Goal: Transaction & Acquisition: Download file/media

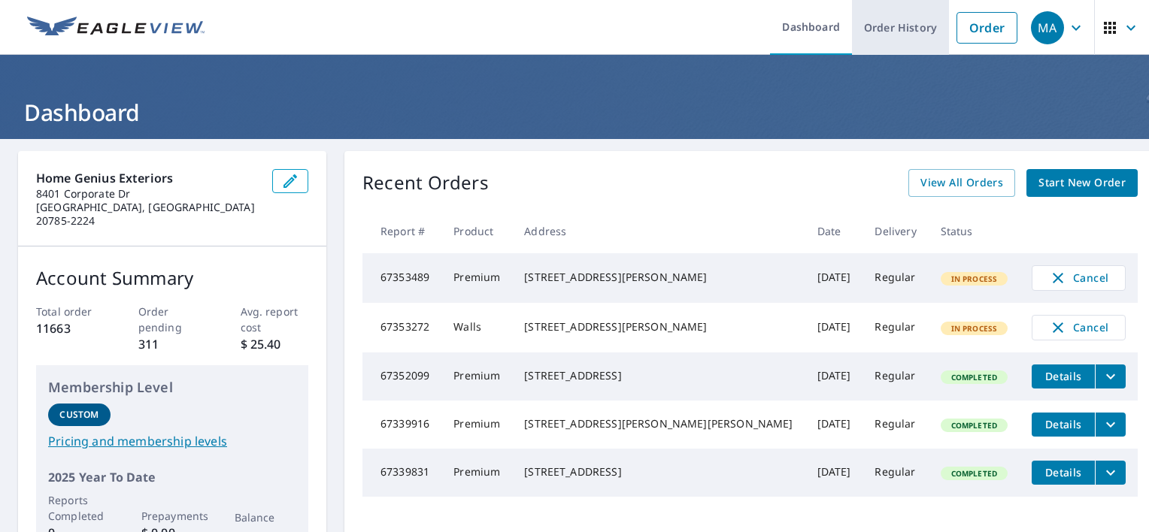
click at [505, 36] on link "Order History" at bounding box center [900, 27] width 97 height 55
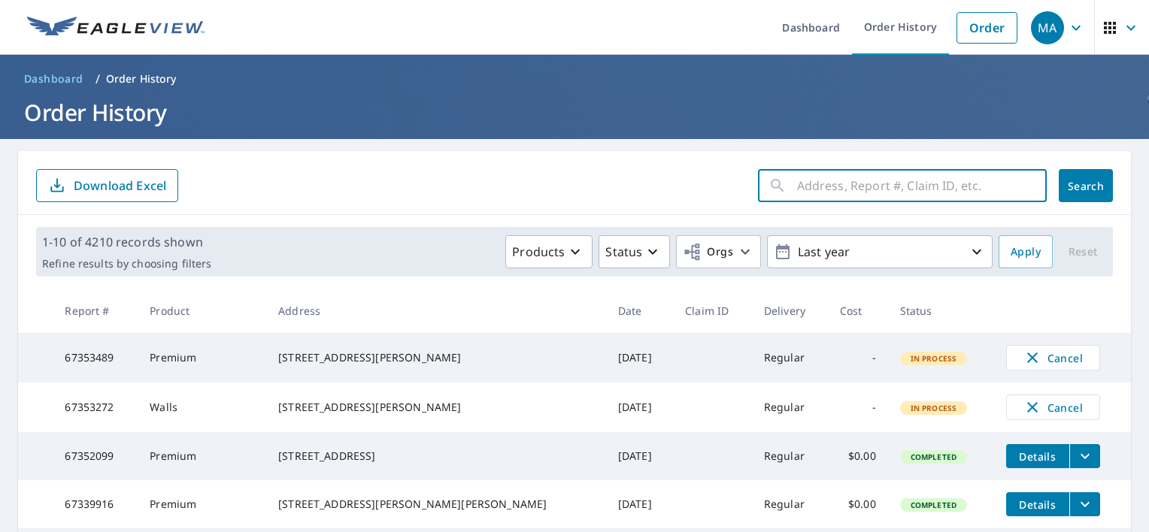
paste input "[STREET_ADDRESS]"
type input "[STREET_ADDRESS]"
click at [505, 193] on button "Search" at bounding box center [1086, 185] width 54 height 33
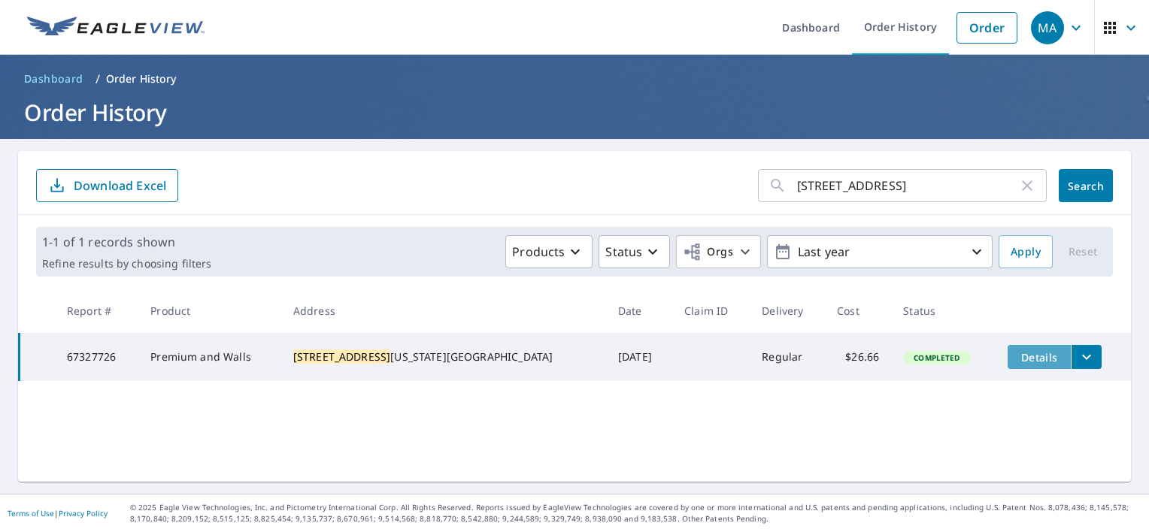
click at [505, 359] on span "Details" at bounding box center [1039, 357] width 45 height 14
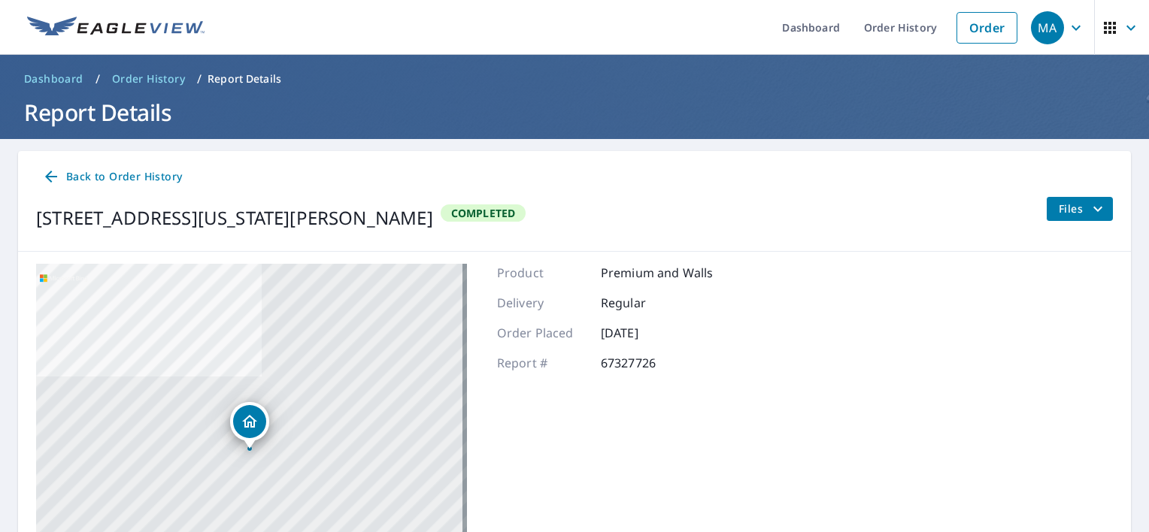
click at [505, 193] on div "Back to Order History [STREET_ADDRESS][US_STATE][PERSON_NAME] Completed Files" at bounding box center [574, 201] width 1113 height 101
click at [505, 208] on span "Files" at bounding box center [1083, 209] width 48 height 18
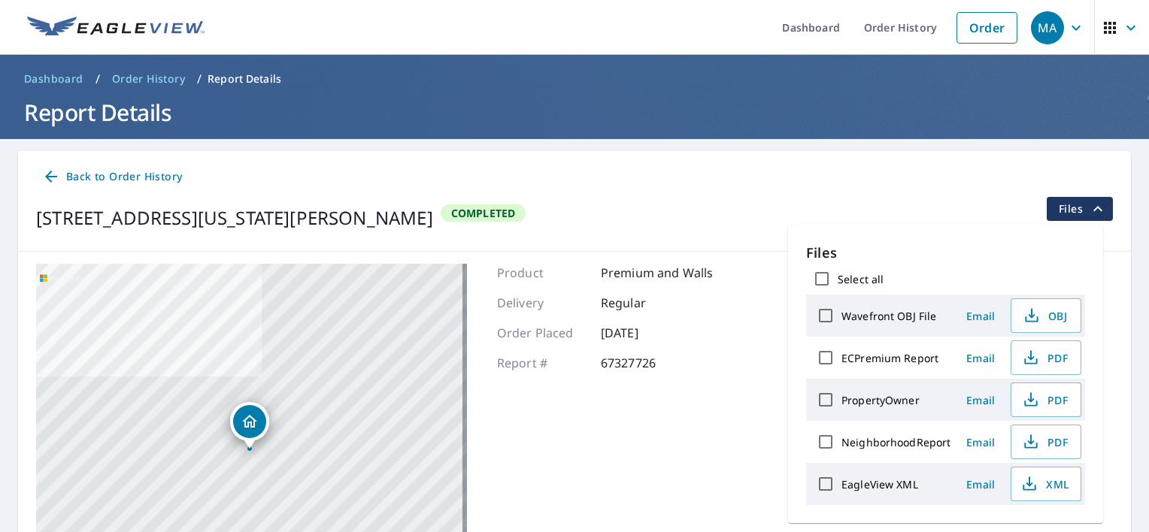
click at [505, 277] on input "Select all" at bounding box center [822, 279] width 32 height 32
checkbox input "true"
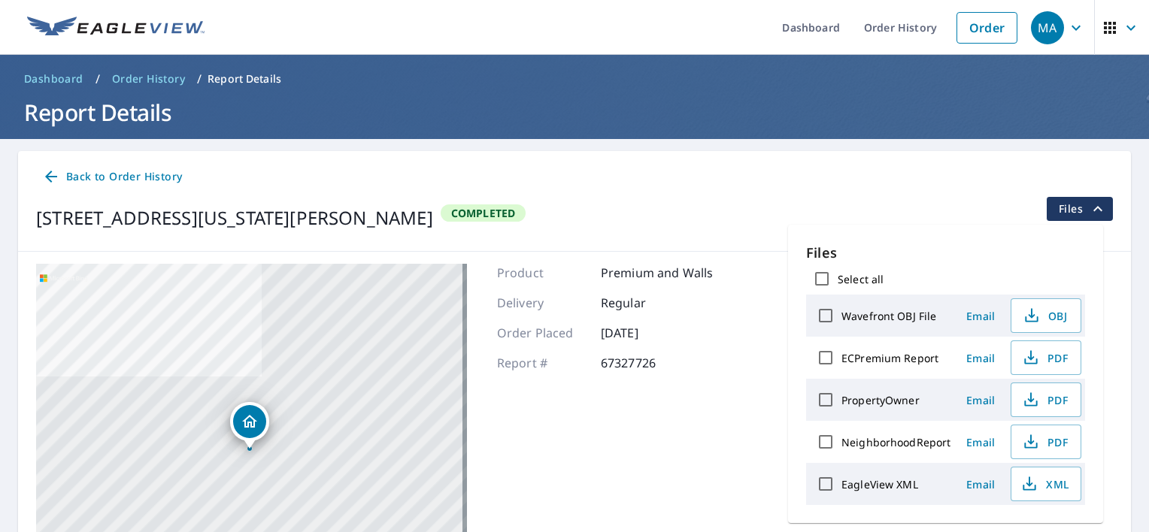
checkbox input "true"
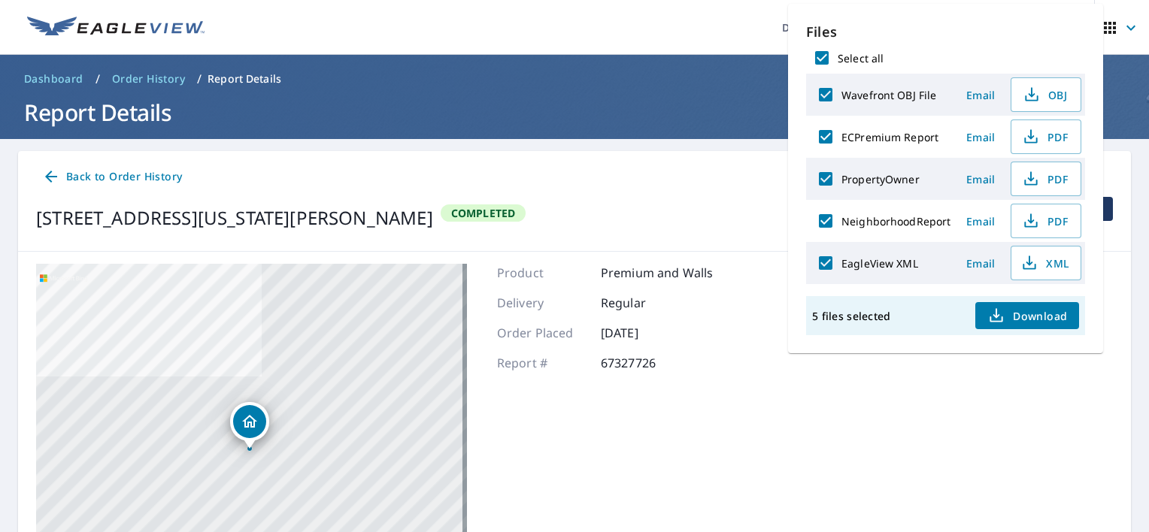
click at [505, 311] on span "Download" at bounding box center [1027, 316] width 80 height 18
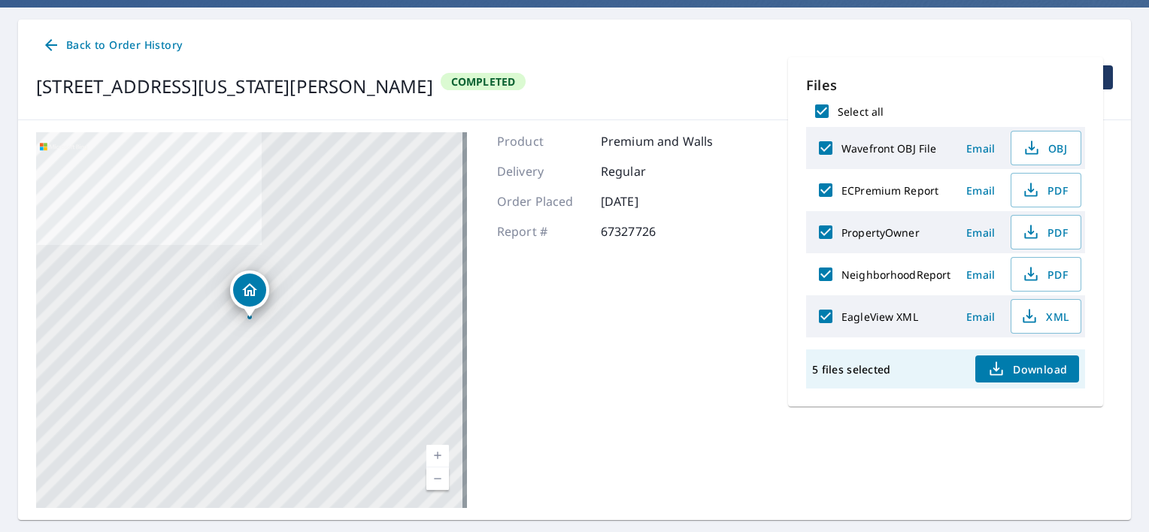
scroll to position [167, 0]
